Goal: Information Seeking & Learning: Learn about a topic

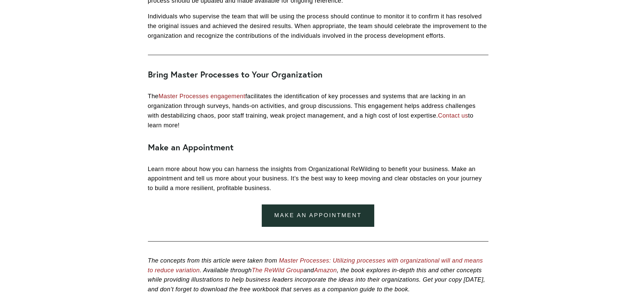
scroll to position [1335, 0]
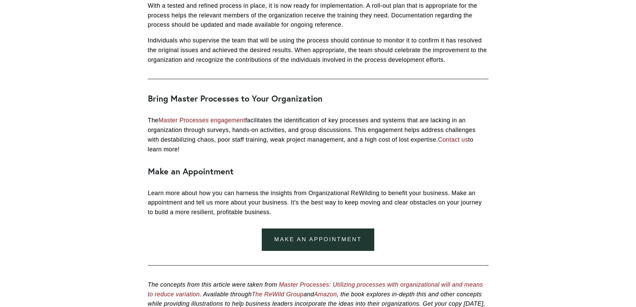
click at [451, 64] on p "Individuals who supervise the team that will be using the process should contin…" at bounding box center [318, 50] width 340 height 29
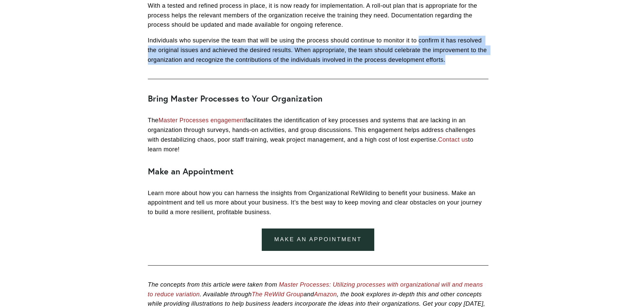
drag, startPoint x: 448, startPoint y: 72, endPoint x: 417, endPoint y: 54, distance: 36.1
click at [417, 54] on p "Individuals who supervise the team that will be using the process should contin…" at bounding box center [318, 50] width 340 height 29
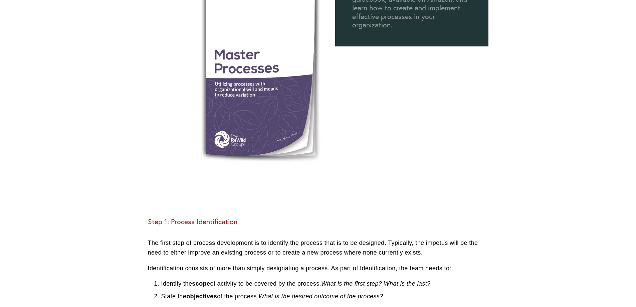
scroll to position [56, 0]
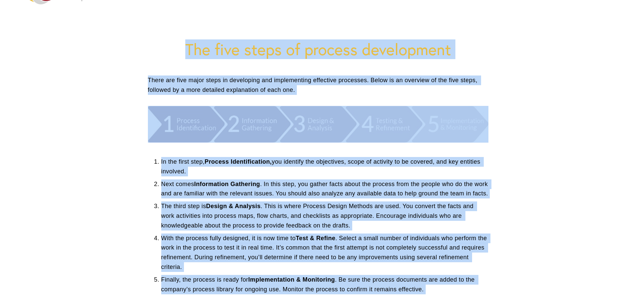
click at [184, 45] on h1 "The five steps of process development" at bounding box center [318, 49] width 340 height 19
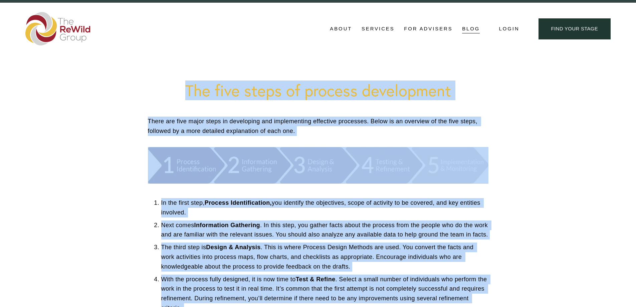
scroll to position [0, 0]
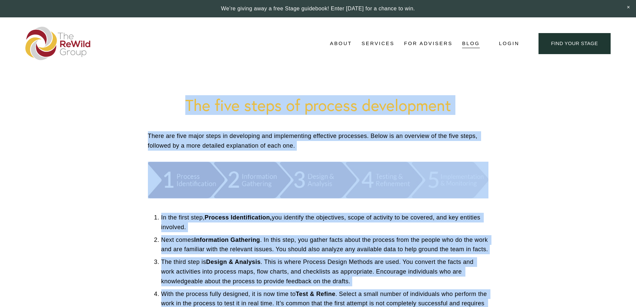
copy div "The five steps of process development Business Owners Managers and Leaders May …"
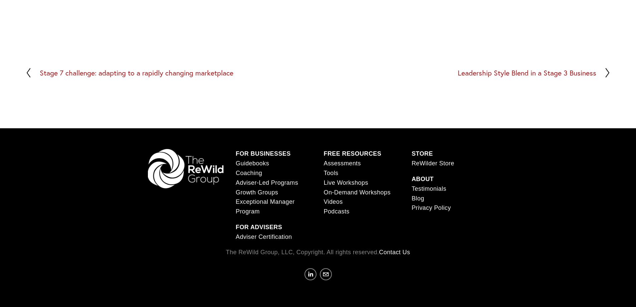
scroll to position [1388, 0]
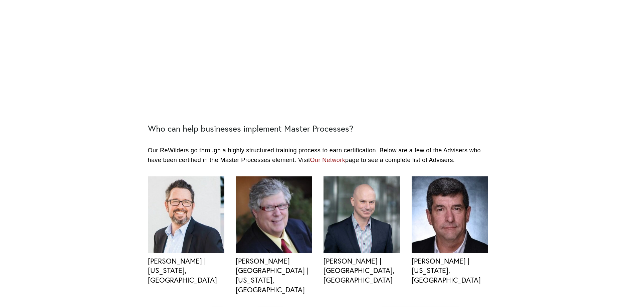
scroll to position [445, 0]
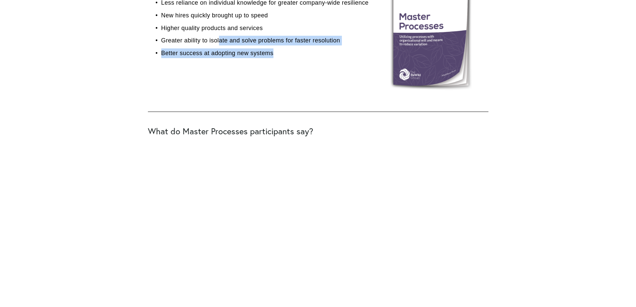
drag, startPoint x: 272, startPoint y: 56, endPoint x: 220, endPoint y: 36, distance: 55.9
click at [220, 36] on ul "Ability to grow with scalable processes Less reliance on individual knowledge f…" at bounding box center [318, 21] width 340 height 73
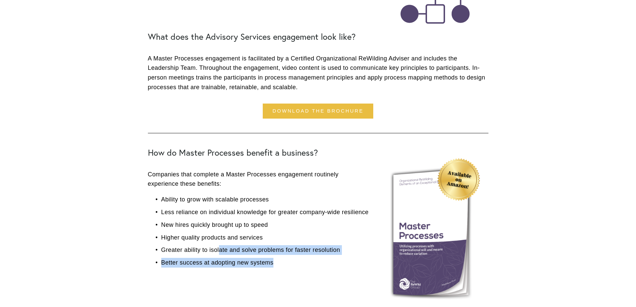
scroll to position [56, 0]
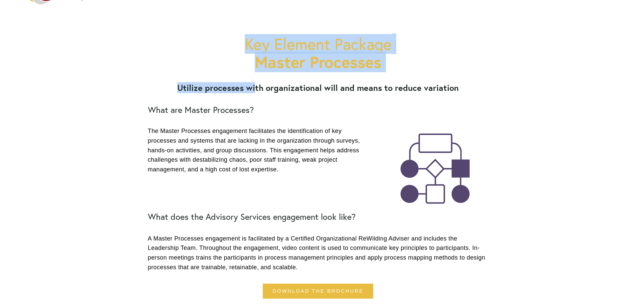
drag, startPoint x: 241, startPoint y: 42, endPoint x: 256, endPoint y: 80, distance: 41.5
click at [256, 77] on div "Key Element Package Master Processes Utilize processes with organizational will…" at bounding box center [318, 75] width 340 height 80
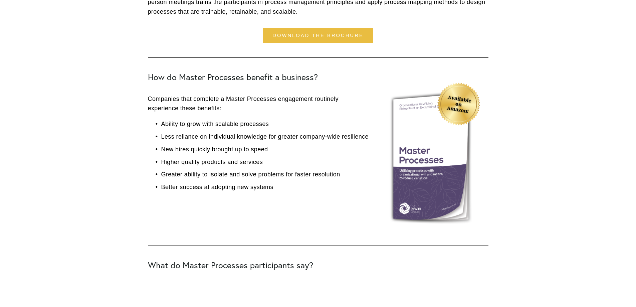
scroll to position [334, 0]
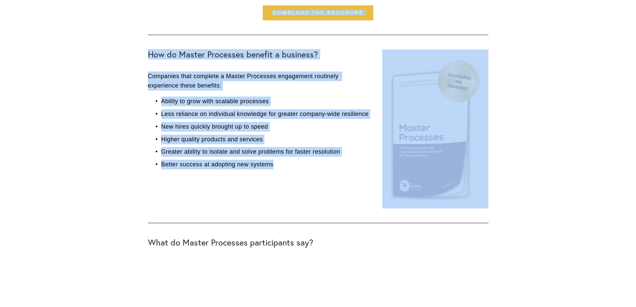
click at [300, 168] on p "Better success at adopting new systems" at bounding box center [324, 165] width 327 height 10
copy div "Key Element Package Master Processes Utilize processes with organizational will…"
